Goal: Check status: Check status

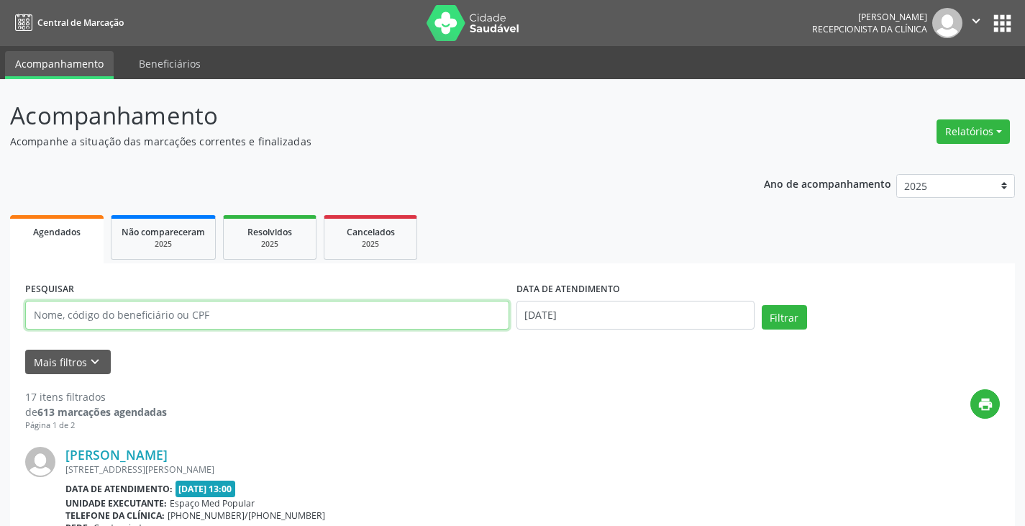
click at [165, 324] on input "text" at bounding box center [267, 315] width 484 height 29
click at [762, 305] on button "Filtrar" at bounding box center [784, 317] width 45 height 24
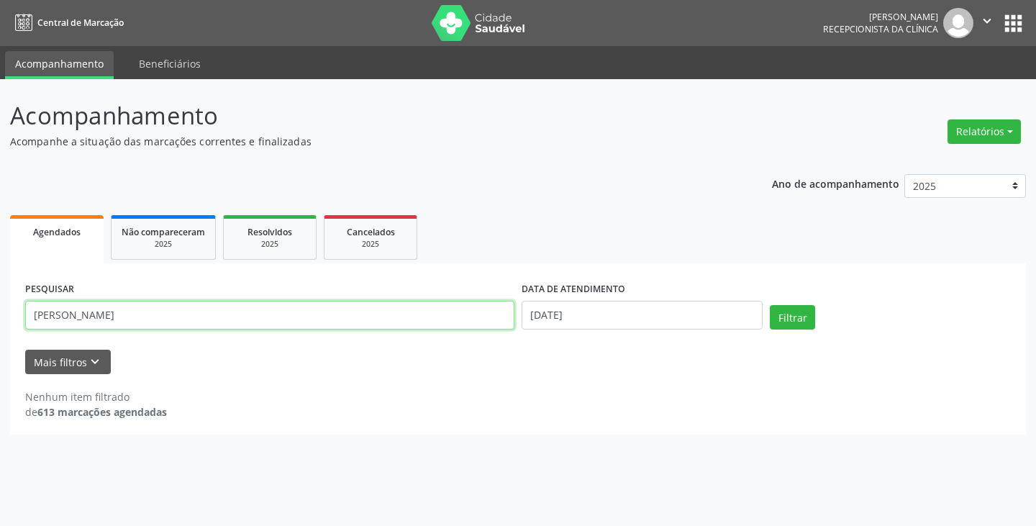
click at [114, 314] on input "[PERSON_NAME]" at bounding box center [269, 315] width 489 height 29
type input "suely [PERSON_NAME]"
click at [770, 305] on button "Filtrar" at bounding box center [792, 317] width 45 height 24
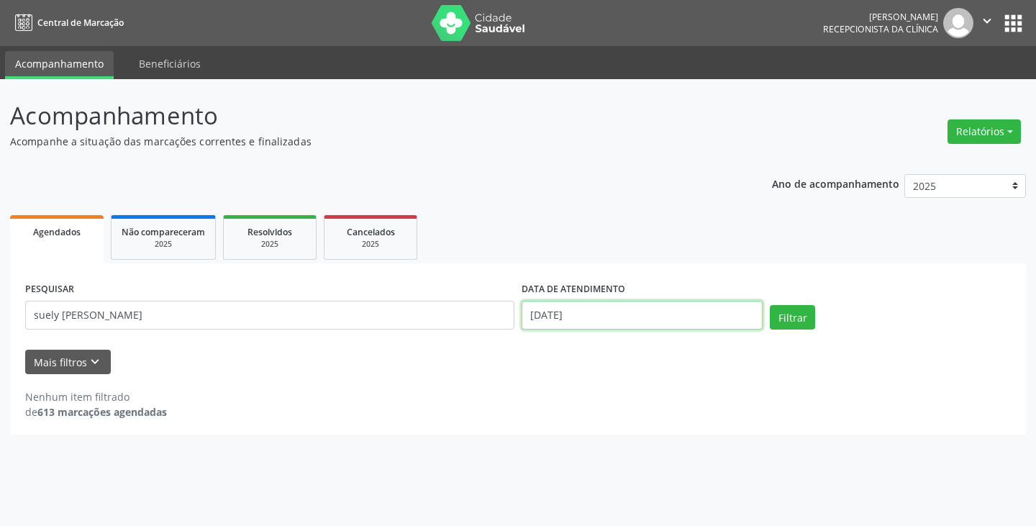
click at [558, 320] on input "[DATE]" at bounding box center [642, 315] width 241 height 29
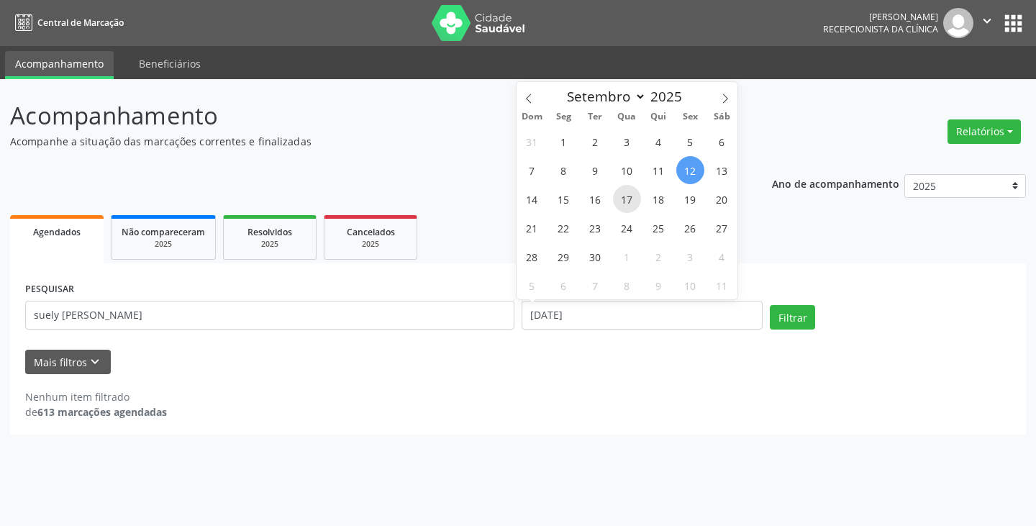
click at [630, 201] on span "17" at bounding box center [627, 199] width 28 height 28
type input "17/09/2025"
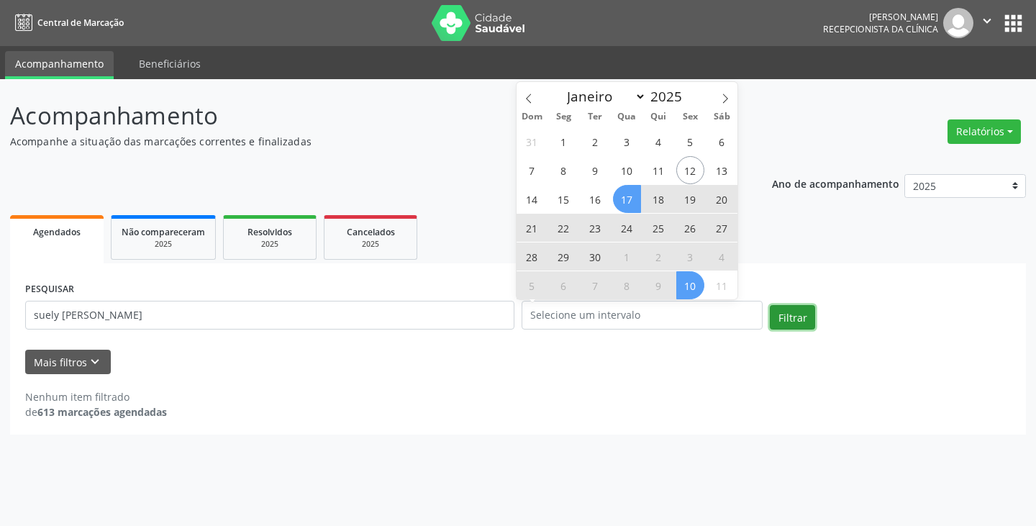
click at [797, 314] on button "Filtrar" at bounding box center [792, 317] width 45 height 24
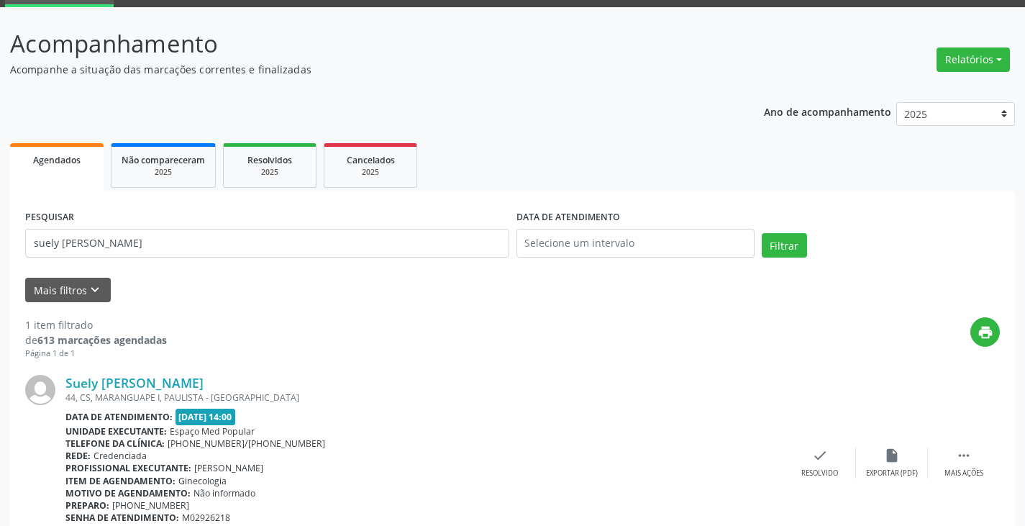
scroll to position [137, 0]
